Goal: Find specific page/section: Find specific page/section

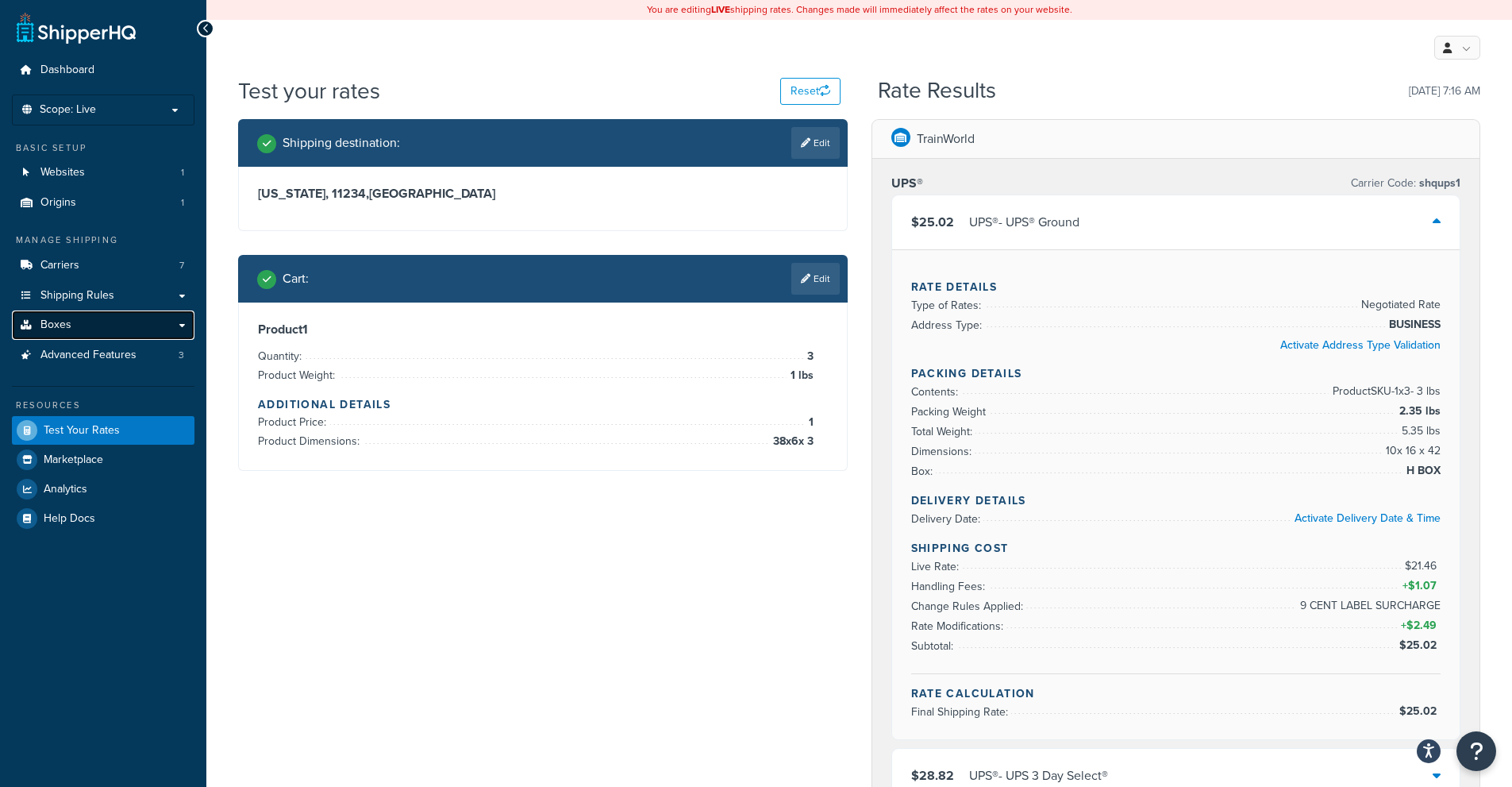
click at [66, 319] on span "Boxes" at bounding box center [55, 325] width 31 height 13
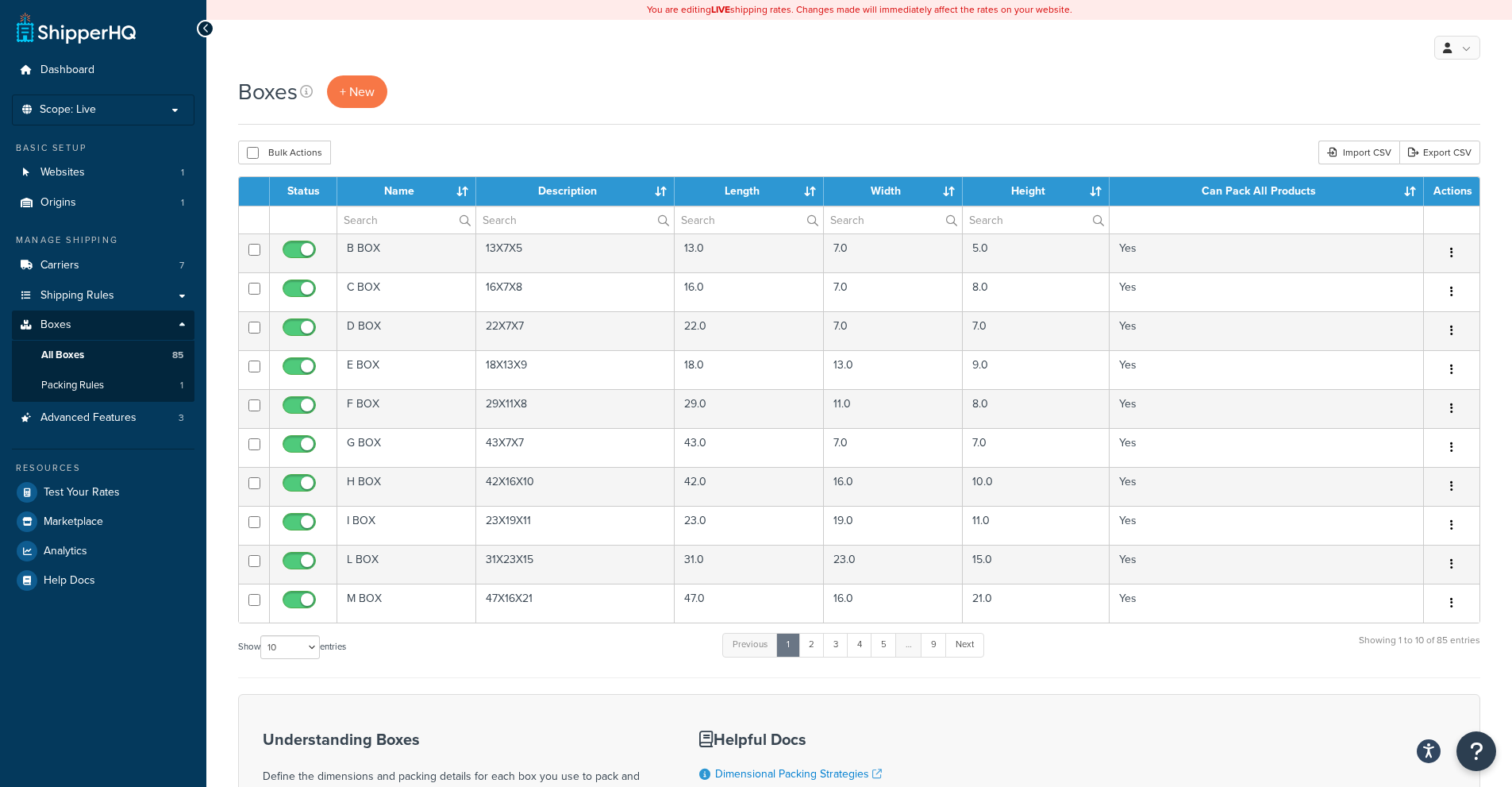
click at [254, 655] on label "Show 10 15 25 50 100 1000 entries" at bounding box center [292, 647] width 108 height 24
click at [261, 655] on select "10 15 25 50 100 1000" at bounding box center [290, 647] width 60 height 24
click at [304, 650] on select "10 15 25 50 100 1000" at bounding box center [290, 647] width 60 height 24
select select "1000"
click at [262, 636] on select "10 15 25 50 100 1000" at bounding box center [290, 647] width 60 height 24
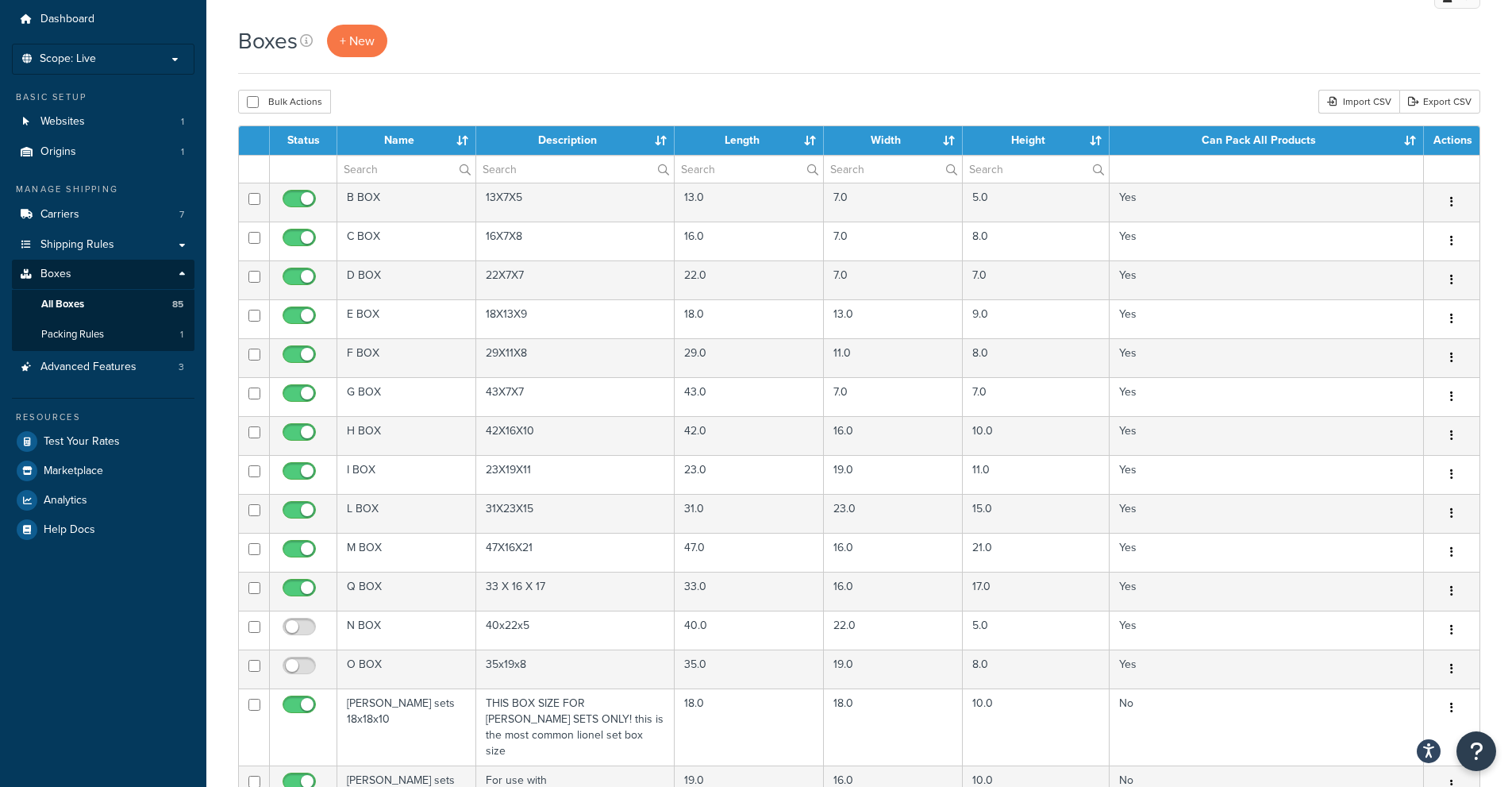
scroll to position [3619, 0]
